Goal: Transaction & Acquisition: Purchase product/service

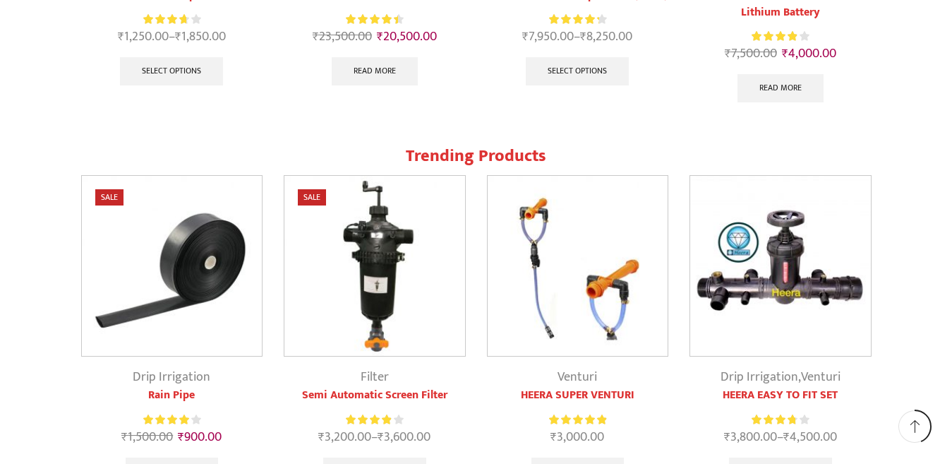
scroll to position [1271, 0]
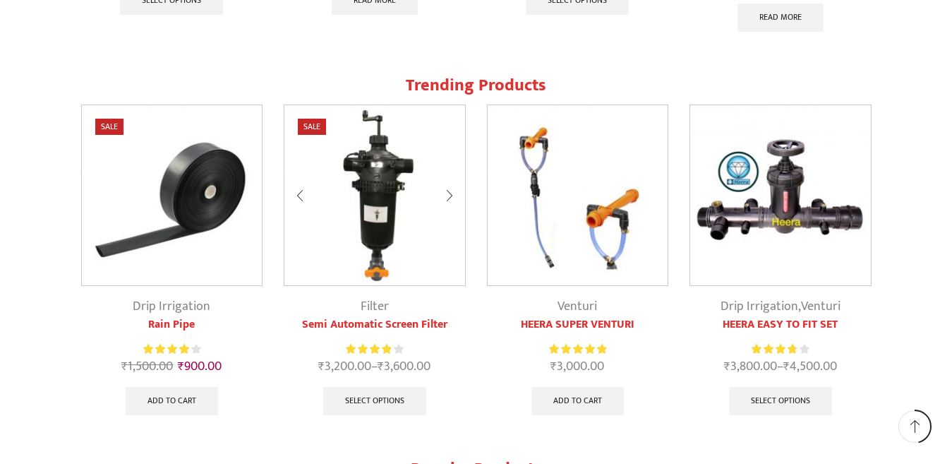
type input "[EMAIL_ADDRESS][DOMAIN_NAME]"
click at [370, 169] on img at bounding box center [374, 195] width 181 height 181
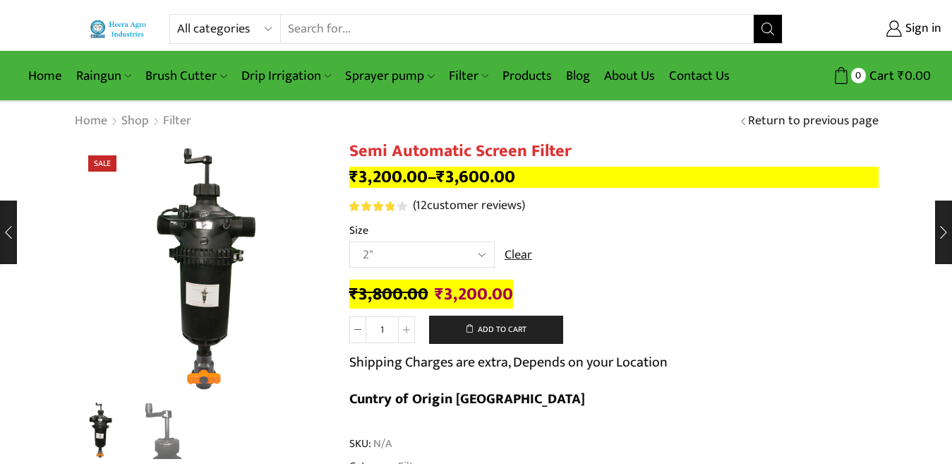
type input "[EMAIL_ADDRESS][DOMAIN_NAME]"
click at [486, 248] on select "Choose an option 2" 2.5" 3"" at bounding box center [421, 254] width 145 height 26
click at [349, 241] on select "Choose an option 2" 2.5" 3"" at bounding box center [421, 254] width 145 height 26
select select "2.5""
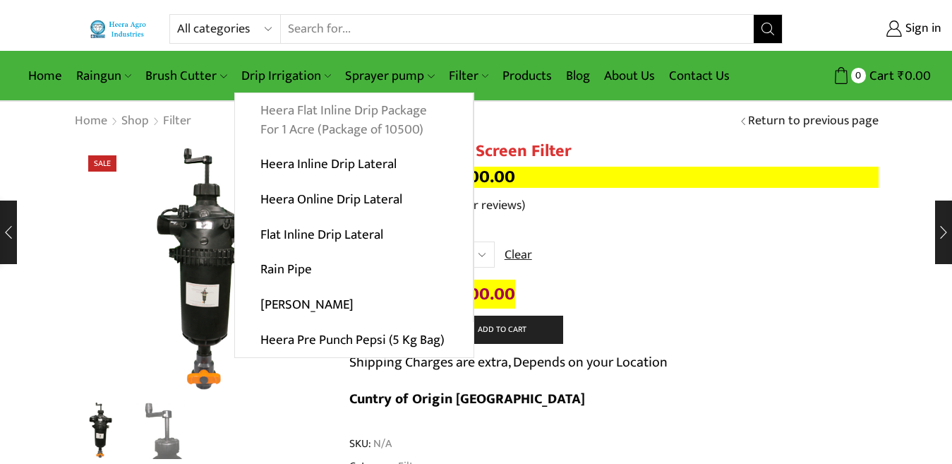
click at [318, 122] on link "Heera Flat Inline Drip Package For 1 Acre (Package of 10500)" at bounding box center [354, 120] width 238 height 54
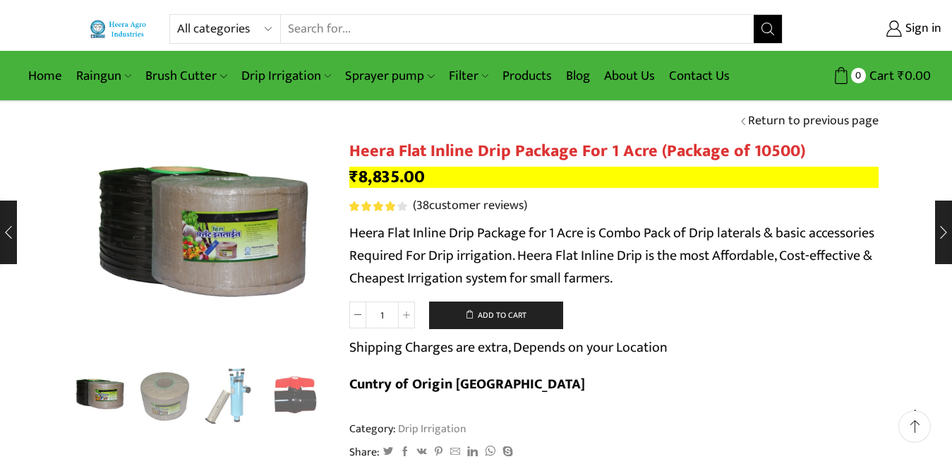
scroll to position [141, 0]
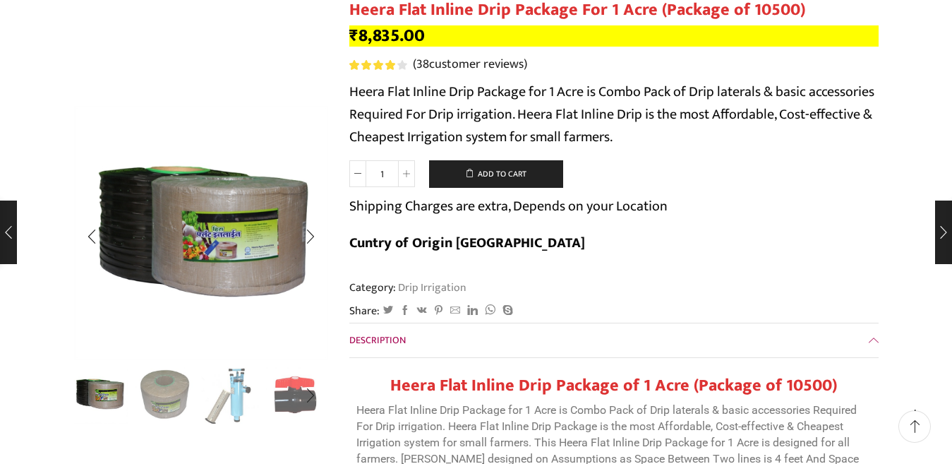
type input "[EMAIL_ADDRESS][DOMAIN_NAME]"
click at [154, 396] on img "2 / 10" at bounding box center [165, 394] width 59 height 59
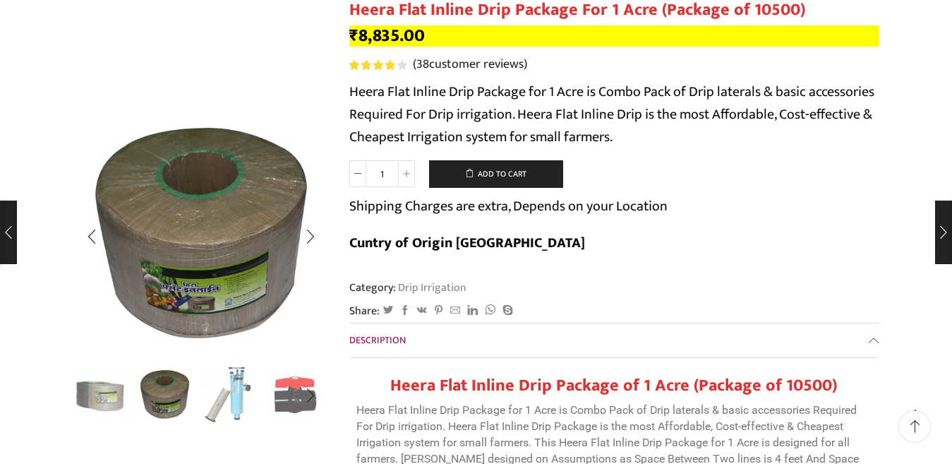
click at [224, 392] on img "3 / 10" at bounding box center [230, 394] width 59 height 59
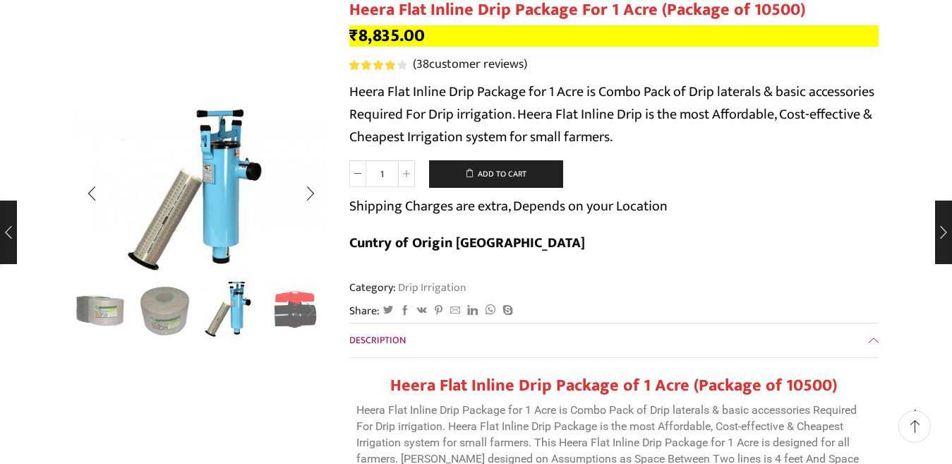
click at [296, 314] on div "Next slide" at bounding box center [310, 310] width 35 height 35
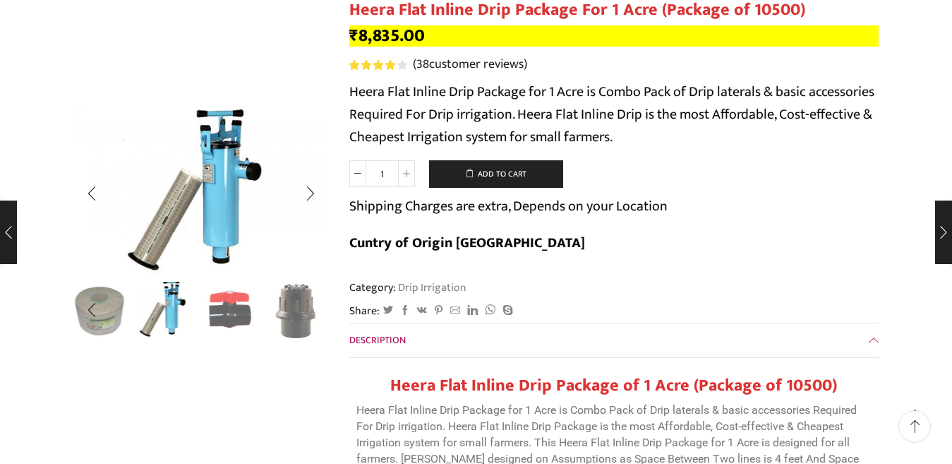
click at [296, 314] on div "Next slide" at bounding box center [310, 310] width 35 height 35
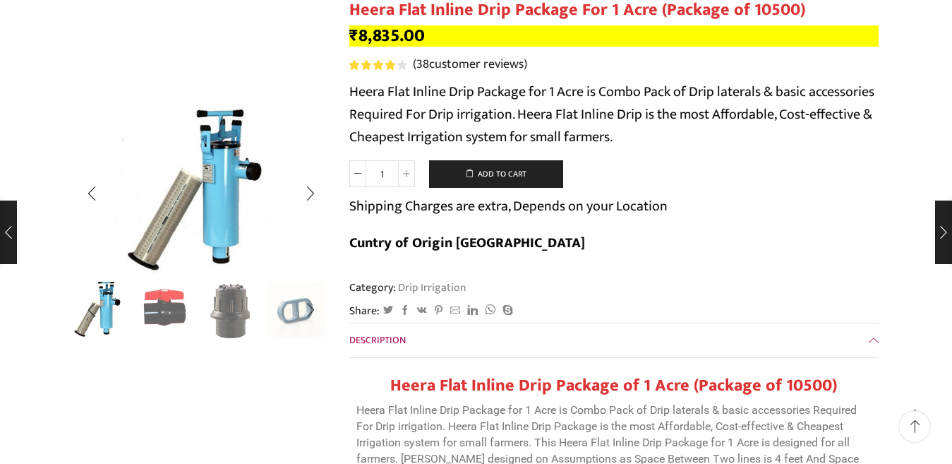
click at [160, 309] on img "4 / 10" at bounding box center [165, 309] width 59 height 59
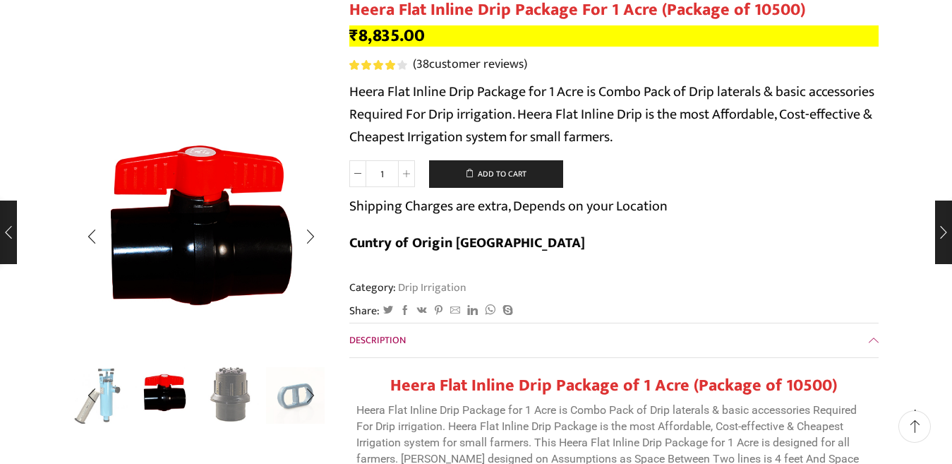
click at [235, 407] on img "5 / 10" at bounding box center [230, 394] width 59 height 59
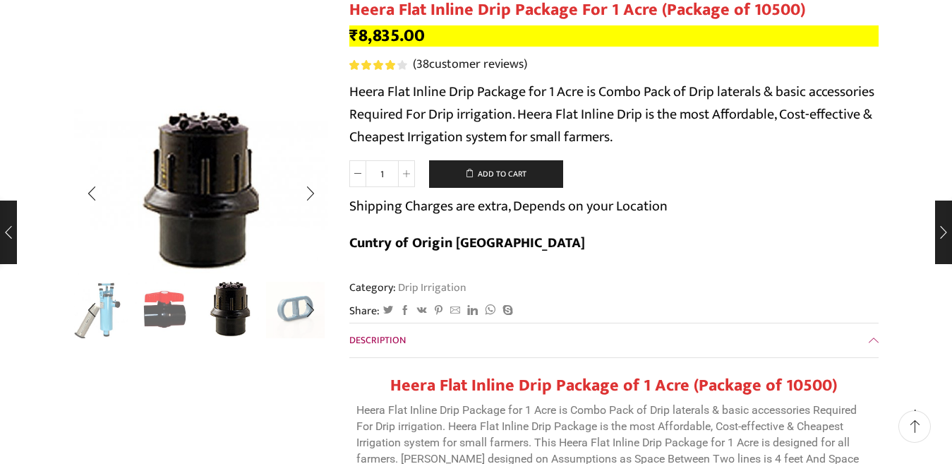
click at [291, 315] on img "6 / 10" at bounding box center [295, 309] width 59 height 59
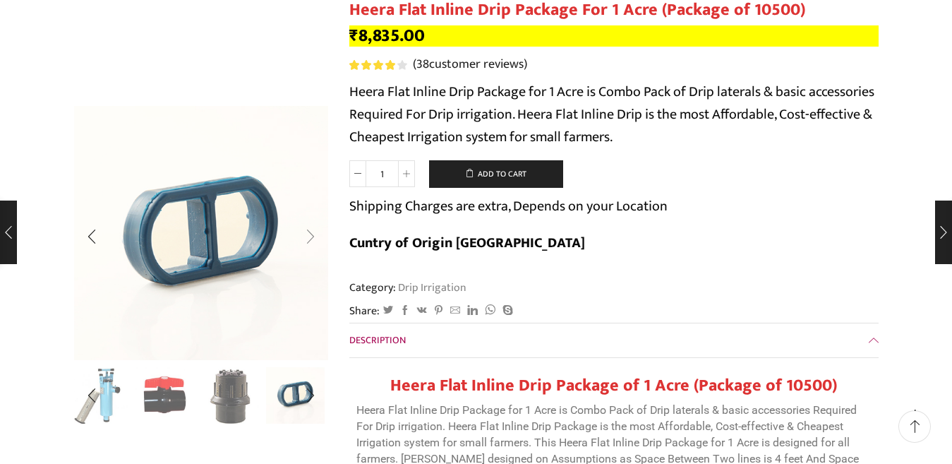
click at [302, 237] on div "Next slide" at bounding box center [310, 236] width 35 height 35
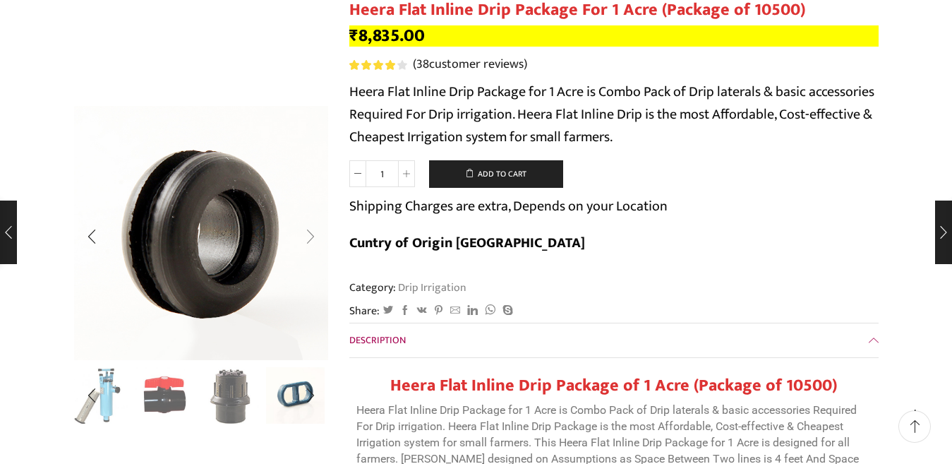
click at [302, 237] on div "Next slide" at bounding box center [310, 236] width 35 height 35
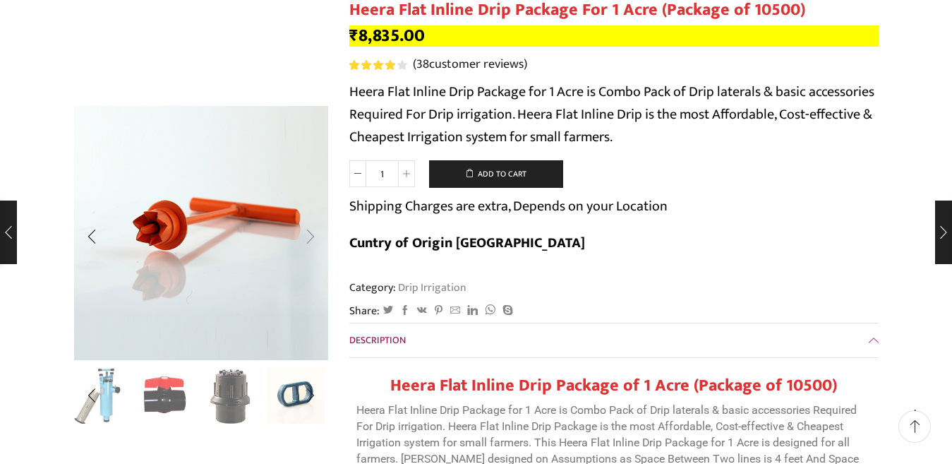
click at [305, 237] on div "Next slide" at bounding box center [310, 236] width 35 height 35
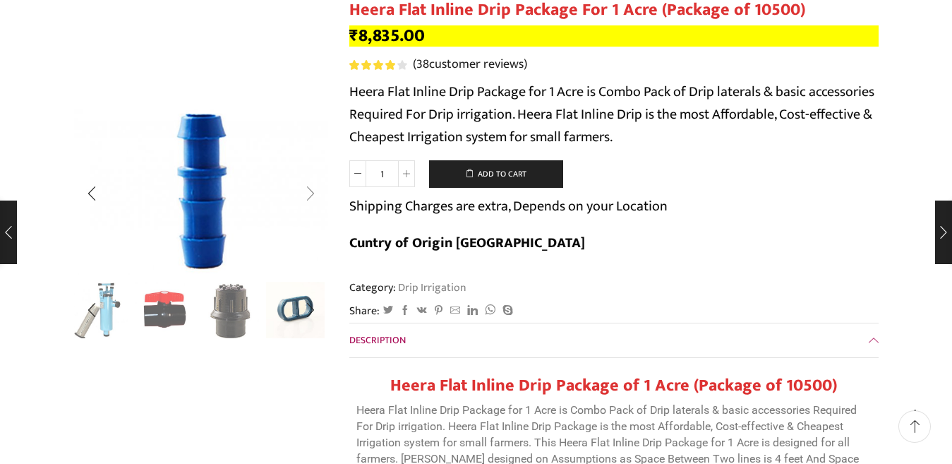
click at [307, 196] on div "Next slide" at bounding box center [310, 193] width 35 height 35
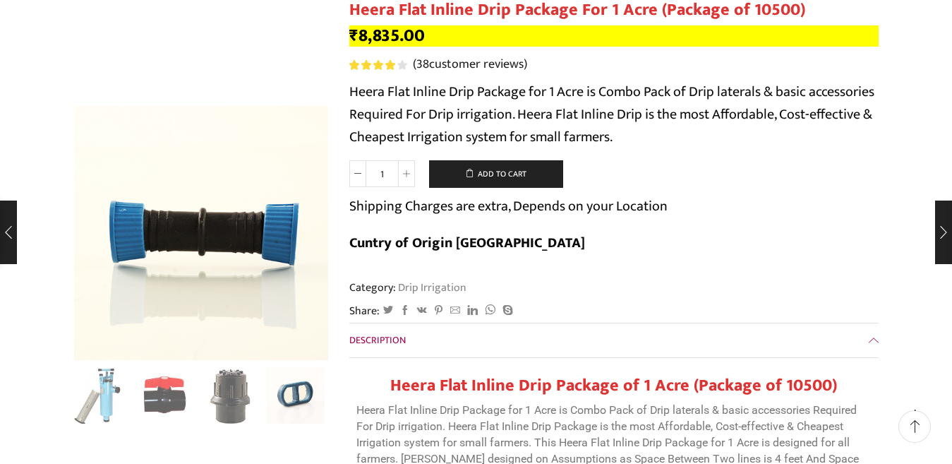
scroll to position [212, 0]
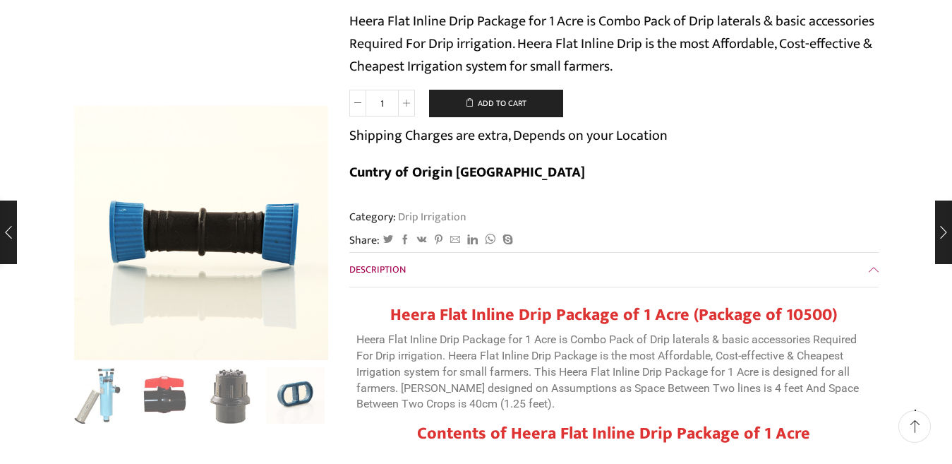
click at [370, 261] on span "Description" at bounding box center [377, 269] width 56 height 16
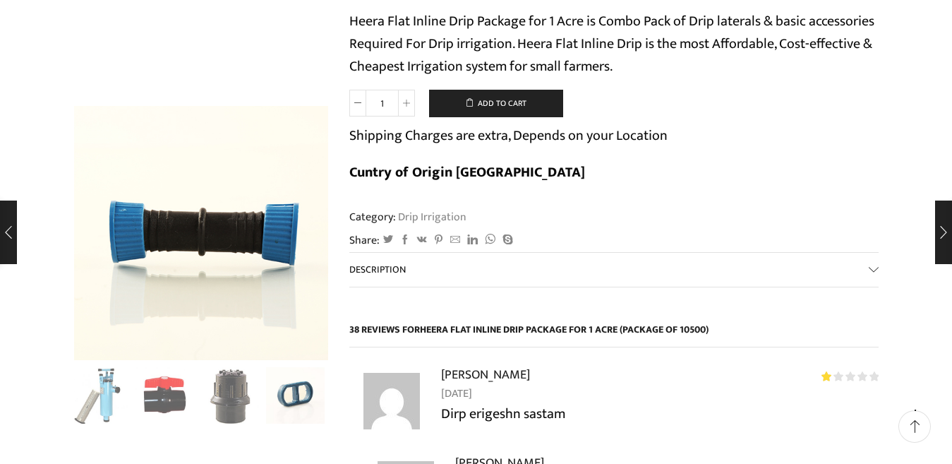
click at [370, 261] on span "Description" at bounding box center [377, 269] width 56 height 16
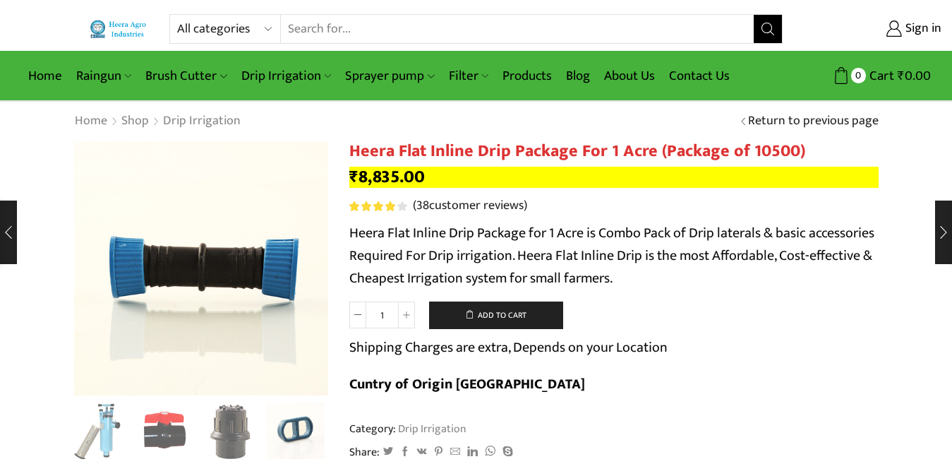
scroll to position [71, 0]
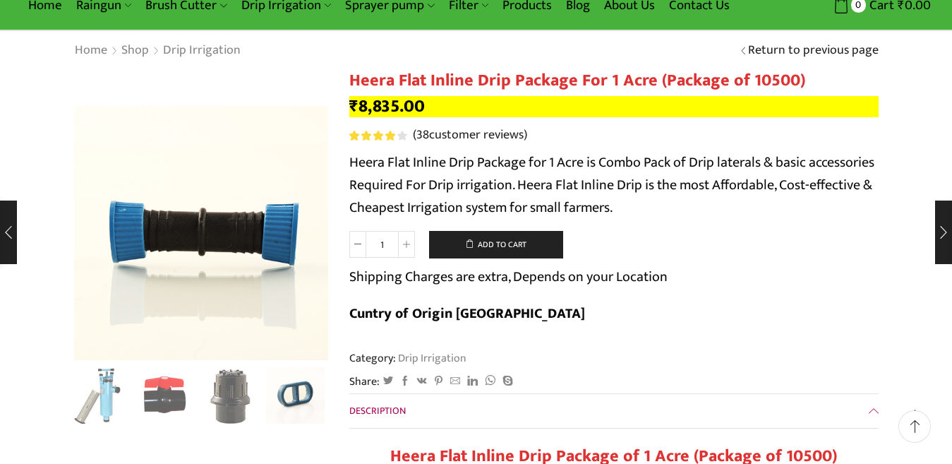
click at [362, 402] on span "Description" at bounding box center [377, 410] width 56 height 16
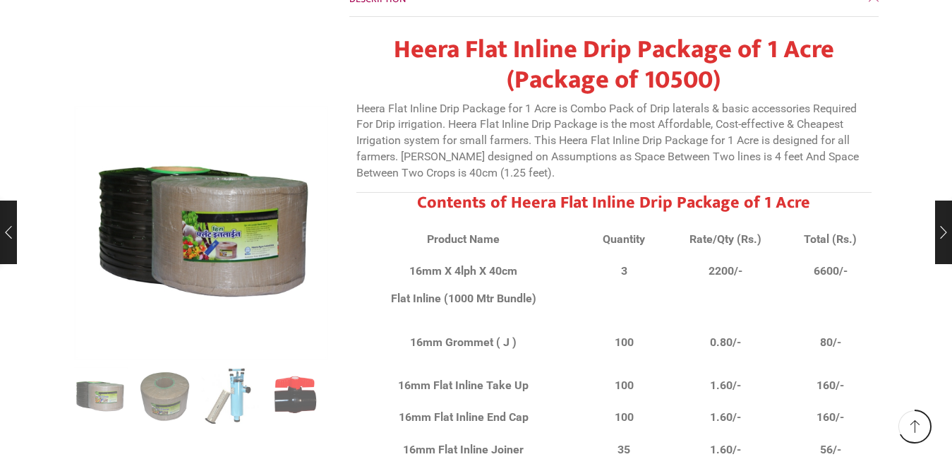
scroll to position [9106, 0]
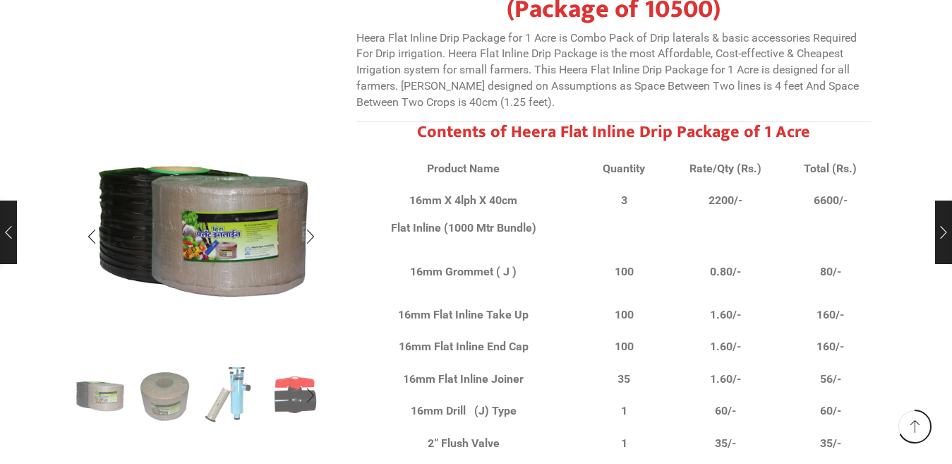
click at [249, 396] on img "3 / 10" at bounding box center [230, 394] width 59 height 59
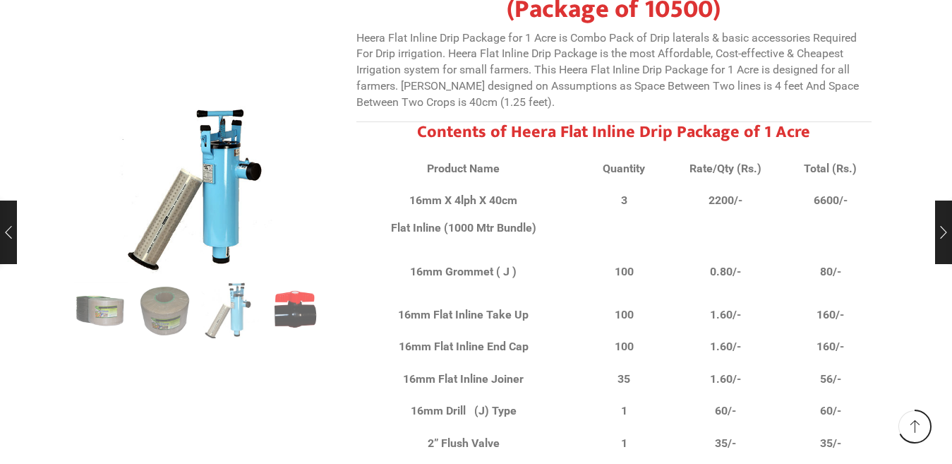
scroll to position [9036, 0]
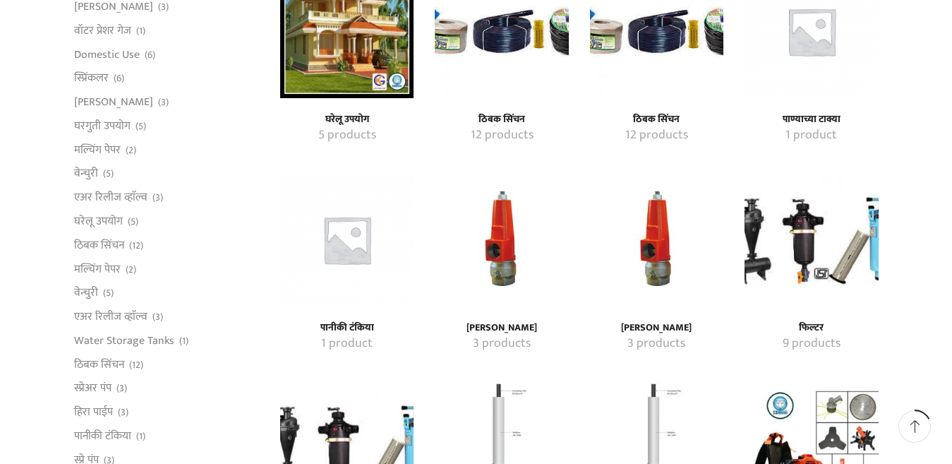
scroll to position [424, 0]
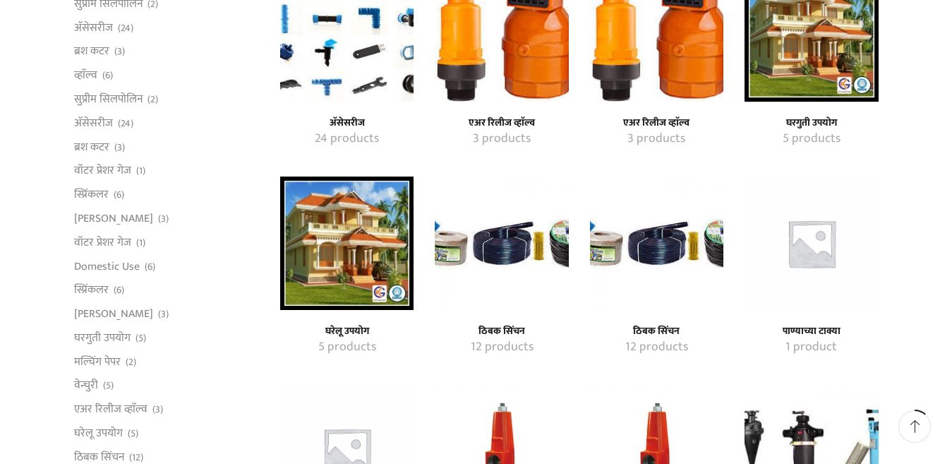
type input "[EMAIL_ADDRESS][DOMAIN_NAME]"
click at [508, 259] on img "Visit product category ठिबक सिंचन" at bounding box center [501, 242] width 133 height 133
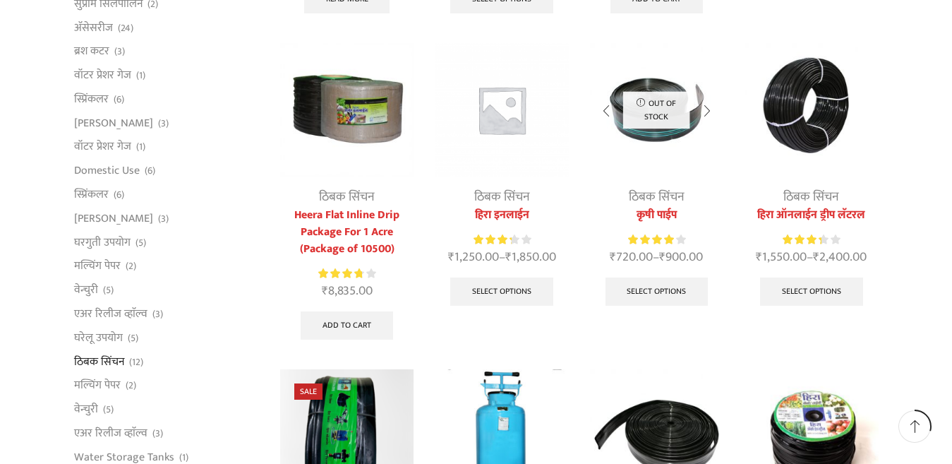
scroll to position [350, 0]
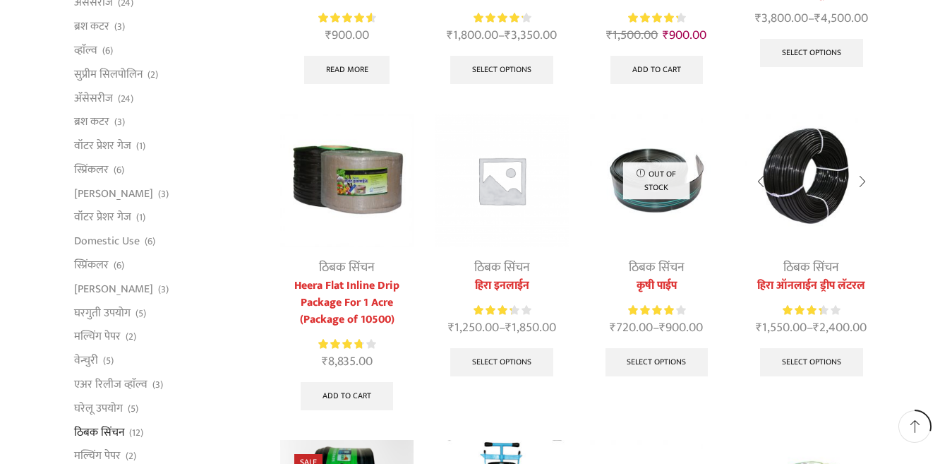
type input "[EMAIL_ADDRESS][DOMAIN_NAME]"
click at [815, 220] on img at bounding box center [811, 180] width 133 height 133
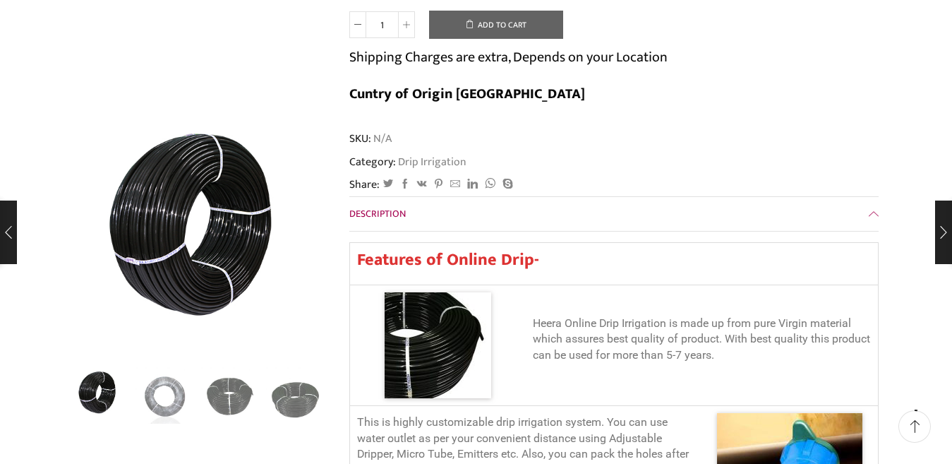
scroll to position [565, 0]
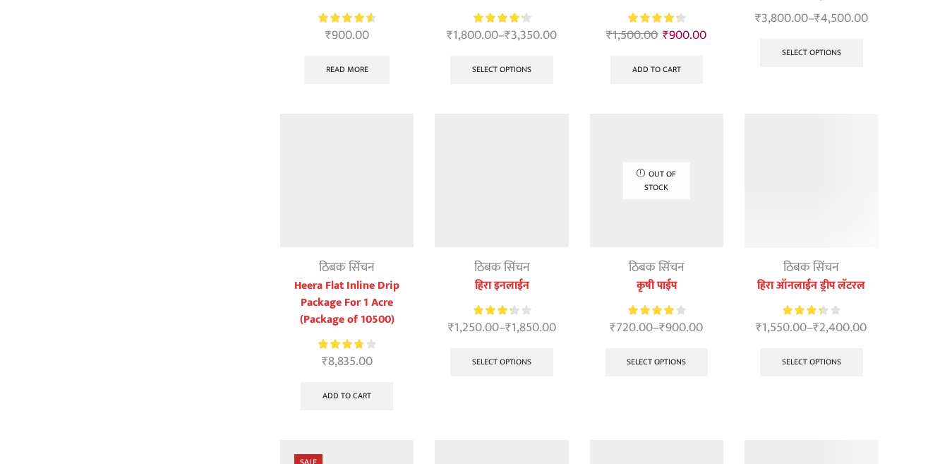
scroll to position [350, 0]
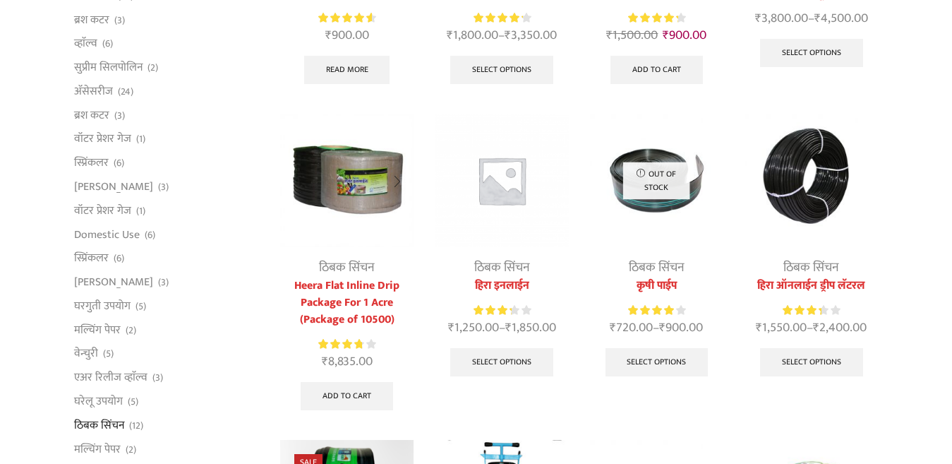
type input "iqbal1shaikh@gmail.com"
click at [340, 206] on img at bounding box center [346, 180] width 133 height 133
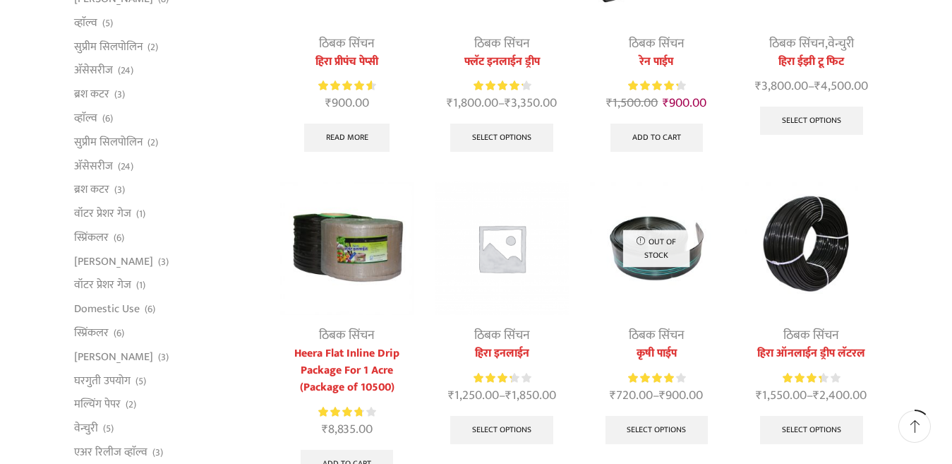
scroll to position [71, 0]
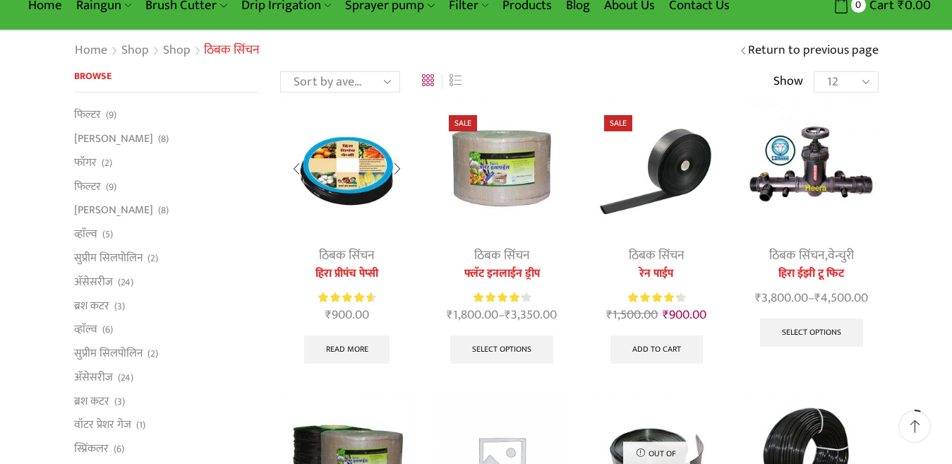
type input "[EMAIL_ADDRESS][DOMAIN_NAME]"
click at [337, 248] on link "ठिबक सिंचन" at bounding box center [347, 255] width 56 height 21
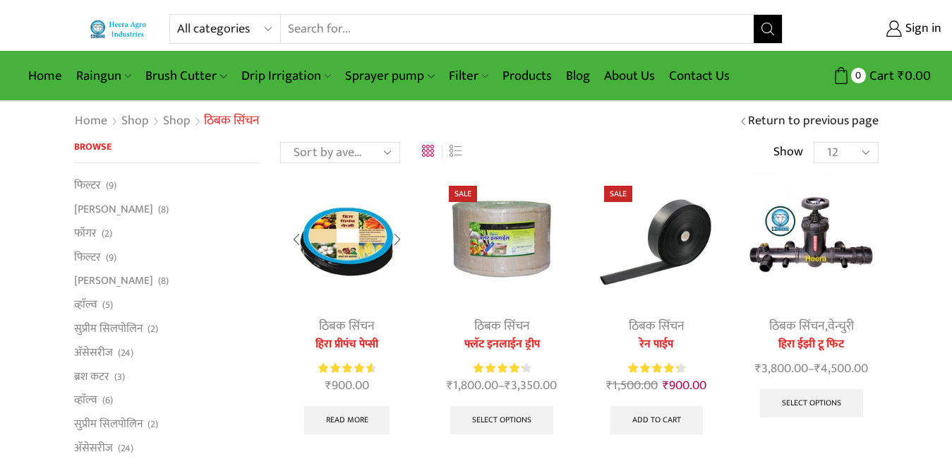
type input "[EMAIL_ADDRESS][DOMAIN_NAME]"
click at [350, 325] on link "ठिबक सिंचन" at bounding box center [347, 326] width 56 height 21
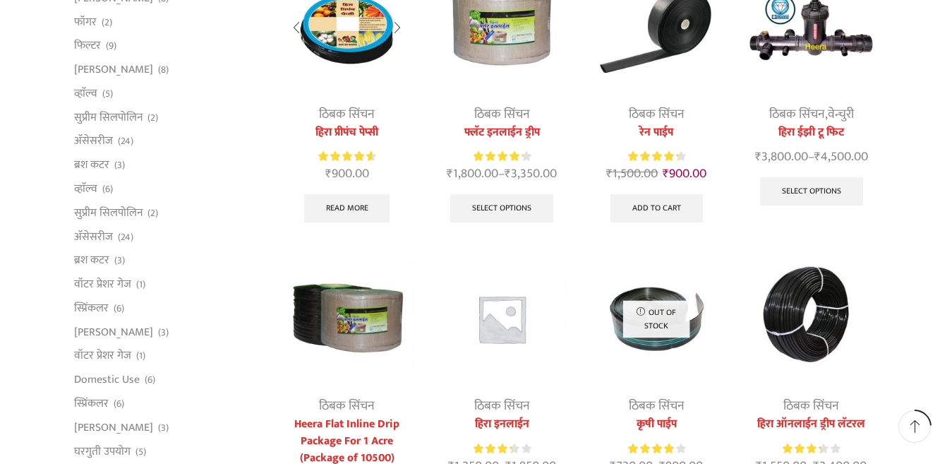
scroll to position [71, 0]
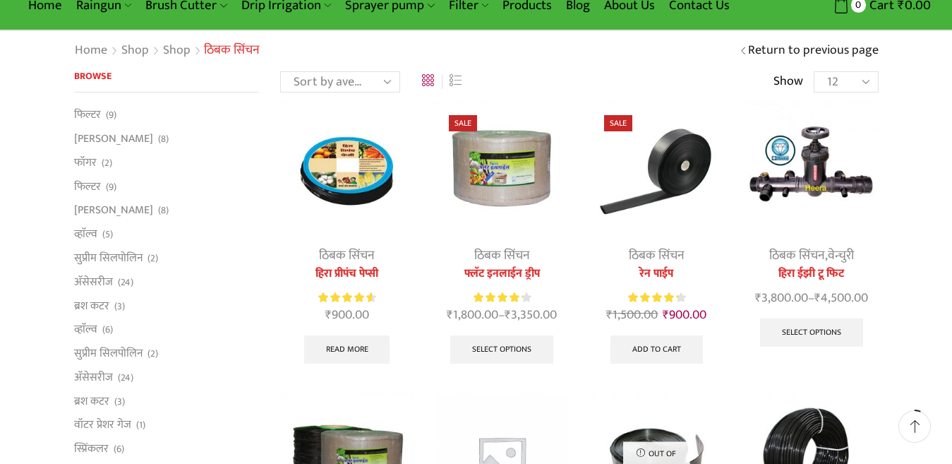
type input "[EMAIL_ADDRESS][DOMAIN_NAME]"
click at [515, 180] on img at bounding box center [501, 167] width 133 height 133
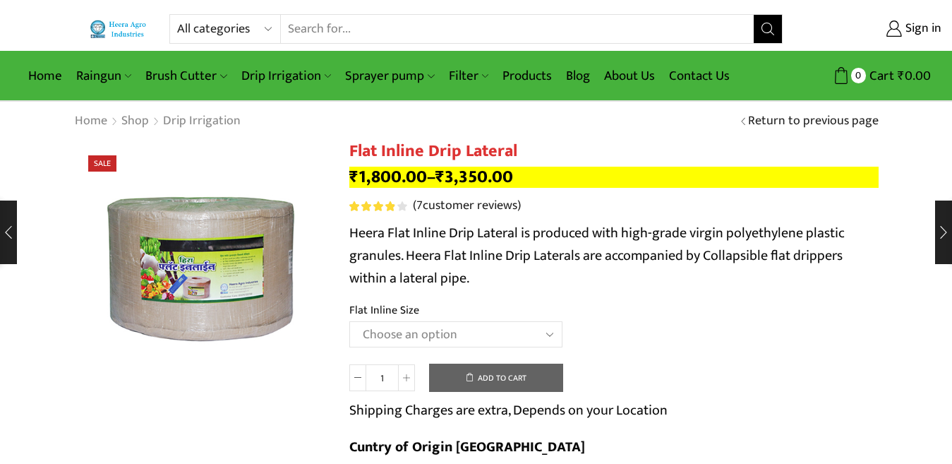
scroll to position [71, 0]
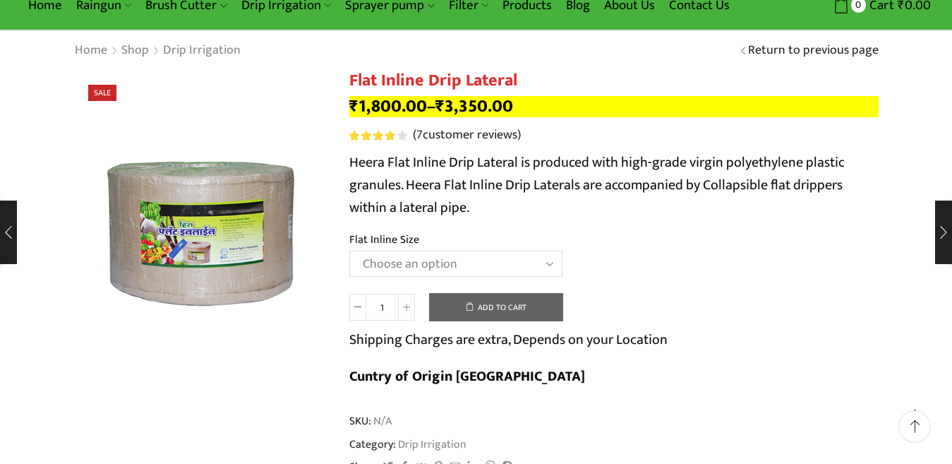
type input "[EMAIL_ADDRESS][DOMAIN_NAME]"
click at [555, 263] on select "Choose an option 12 MM 0.25 Thickness (30 CM) 12 MM 0.25 Thickness (40 CM) 12 M…" at bounding box center [455, 264] width 213 height 26
click at [456, 270] on select "Choose an option 12 MM 0.25 Thickness (30 CM) 12 MM 0.25 Thickness (40 CM) 12 M…" at bounding box center [455, 264] width 213 height 26
click at [349, 251] on select "Choose an option 12 MM 0.25 Thickness (30 CM) 12 MM 0.25 Thickness (40 CM) 12 M…" at bounding box center [455, 264] width 213 height 26
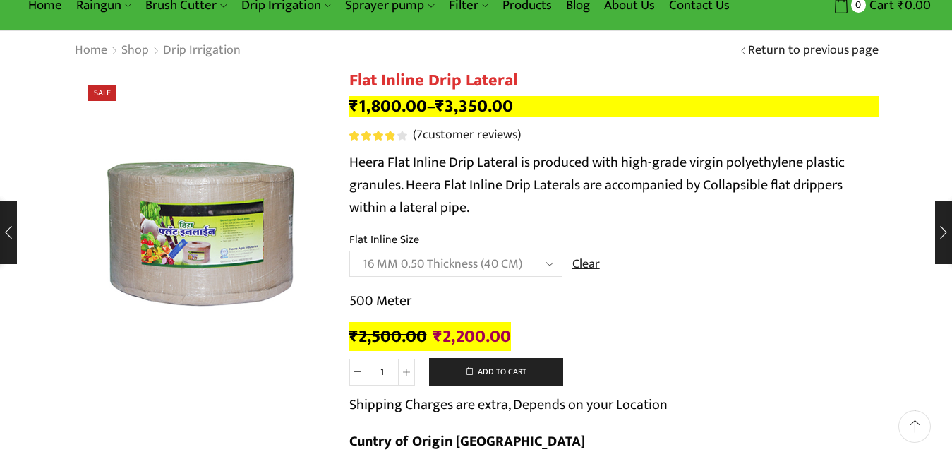
click at [551, 258] on select "Choose an option 12 MM 0.25 Thickness (30 CM) 12 MM 0.25 Thickness (40 CM) 12 M…" at bounding box center [455, 264] width 213 height 26
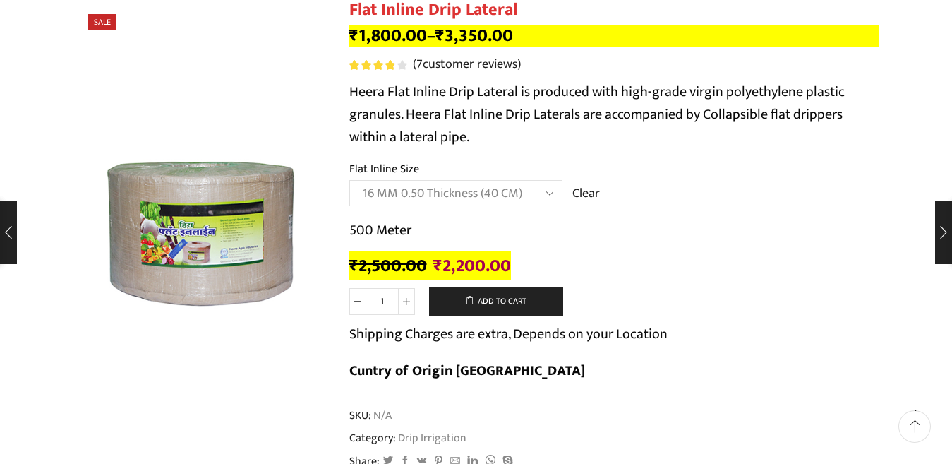
click at [556, 191] on select "Choose an option 12 MM 0.25 Thickness (30 CM) 12 MM 0.25 Thickness (40 CM) 12 M…" at bounding box center [455, 193] width 213 height 26
click at [349, 180] on select "Choose an option 12 MM 0.25 Thickness (30 CM) 12 MM 0.25 Thickness (40 CM) 12 M…" at bounding box center [455, 193] width 213 height 26
click at [548, 193] on select "Choose an option 12 MM 0.25 Thickness (30 CM) 12 MM 0.25 Thickness (40 CM) 12 M…" at bounding box center [455, 193] width 213 height 26
click at [349, 180] on select "Choose an option 12 MM 0.25 Thickness (30 CM) 12 MM 0.25 Thickness (40 CM) 12 M…" at bounding box center [455, 193] width 213 height 26
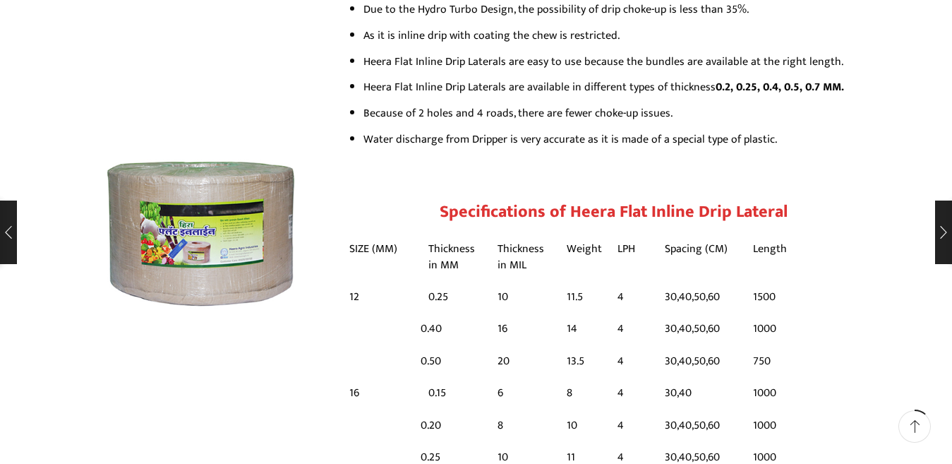
scroll to position [988, 0]
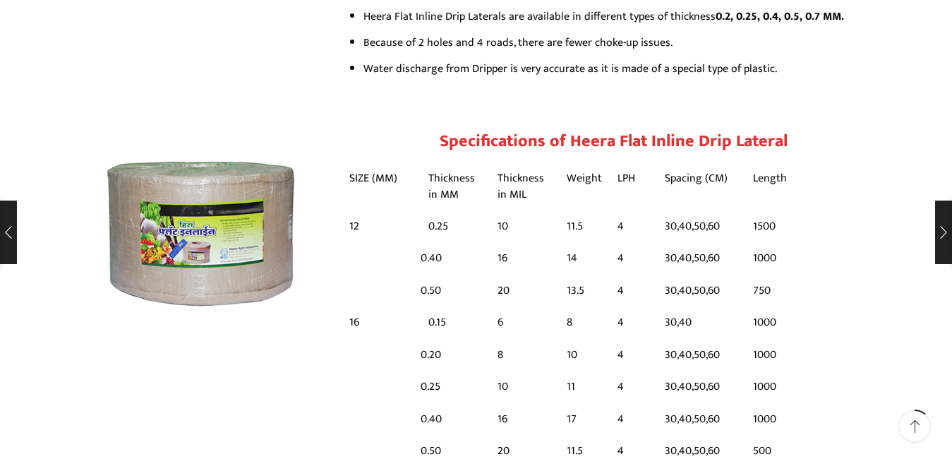
click at [490, 402] on td "16" at bounding box center [524, 418] width 69 height 32
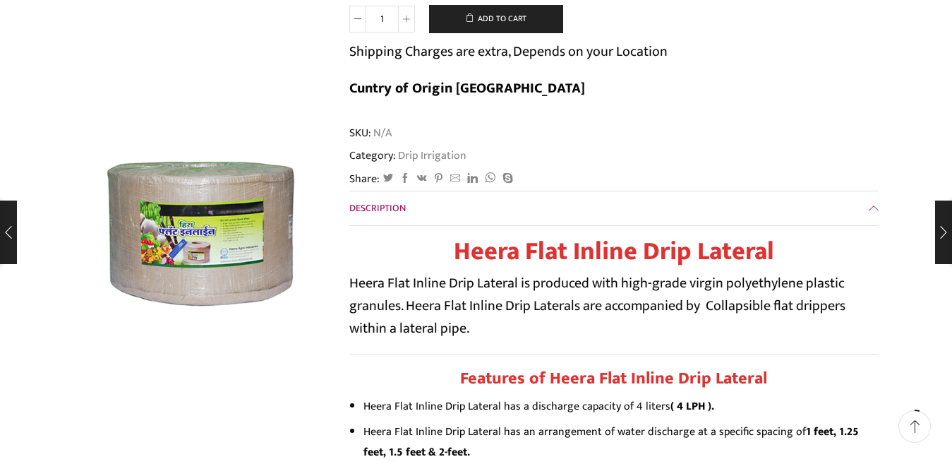
scroll to position [141, 0]
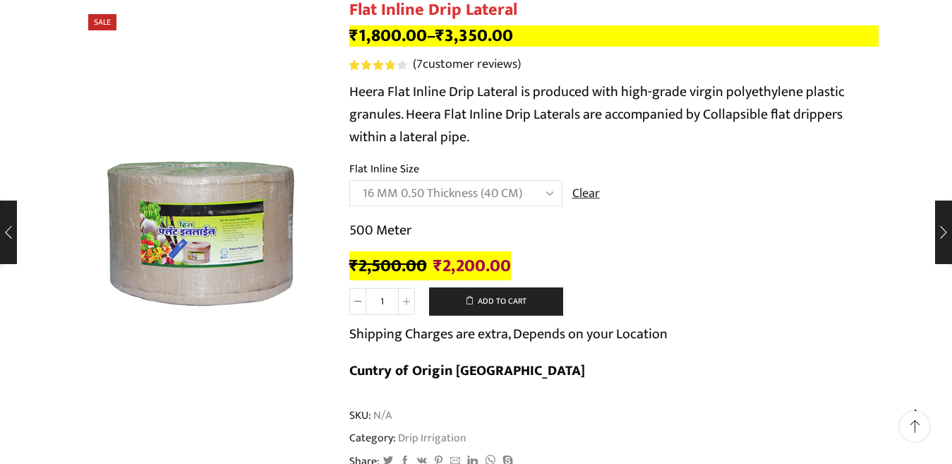
click at [553, 193] on select "Choose an option 12 MM 0.25 Thickness (30 CM) 12 MM 0.25 Thickness (40 CM) 12 M…" at bounding box center [455, 193] width 213 height 26
click at [349, 180] on select "Choose an option 12 MM 0.25 Thickness (30 CM) 12 MM 0.25 Thickness (40 CM) 12 M…" at bounding box center [455, 193] width 213 height 26
click at [551, 188] on select "Choose an option 12 MM 0.25 Thickness (30 CM) 12 MM 0.25 Thickness (40 CM) 12 M…" at bounding box center [455, 193] width 213 height 26
select select "20 MM 0.40 Thickness (30 CM)"
click at [349, 180] on select "Choose an option 12 MM 0.25 Thickness (30 CM) 12 MM 0.25 Thickness (40 CM) 12 M…" at bounding box center [455, 193] width 213 height 26
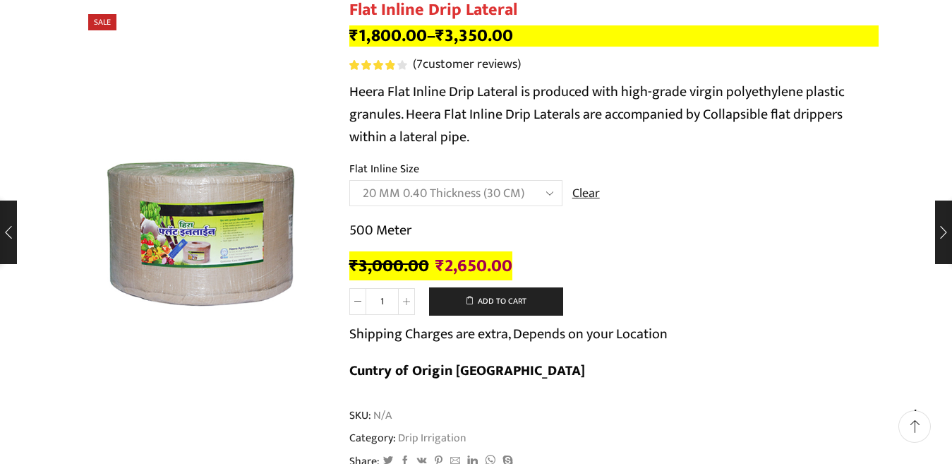
click at [547, 191] on select "Choose an option 12 MM 0.25 Thickness (30 CM) 12 MM 0.25 Thickness (40 CM) 12 M…" at bounding box center [455, 193] width 213 height 26
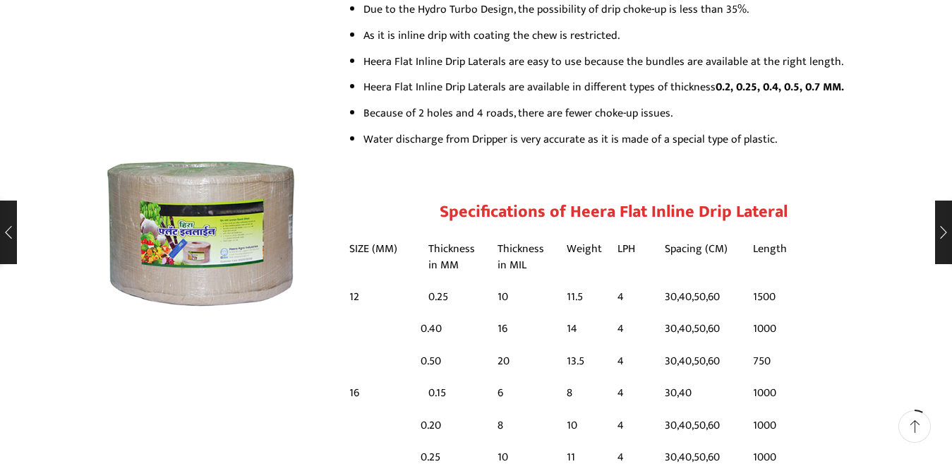
scroll to position [494, 0]
